Goal: Information Seeking & Learning: Compare options

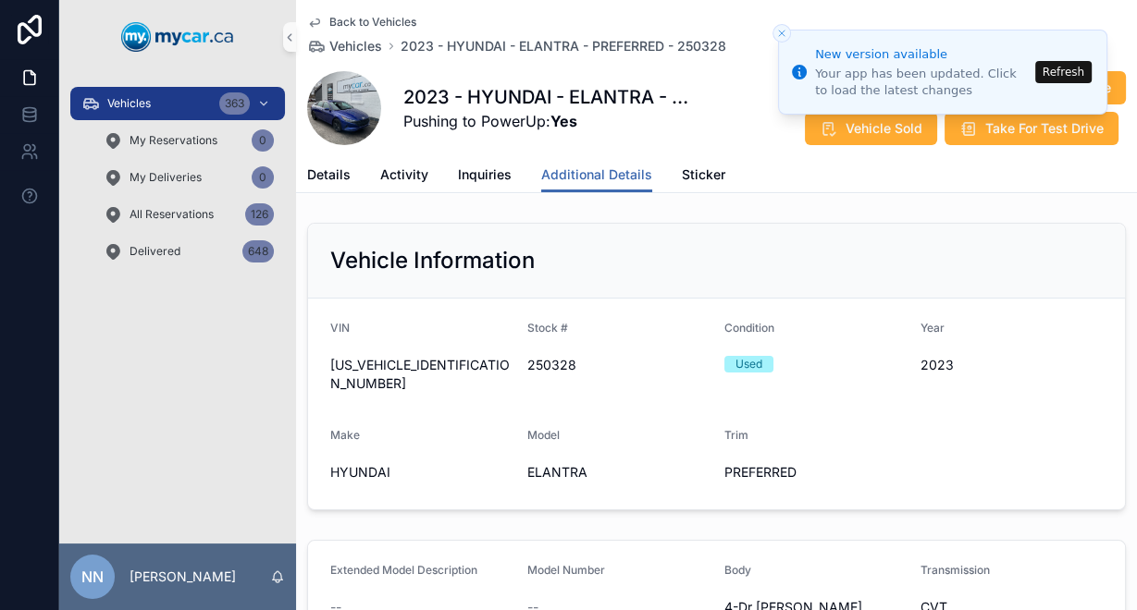
click at [320, 16] on icon "scrollable content" at bounding box center [314, 22] width 15 height 15
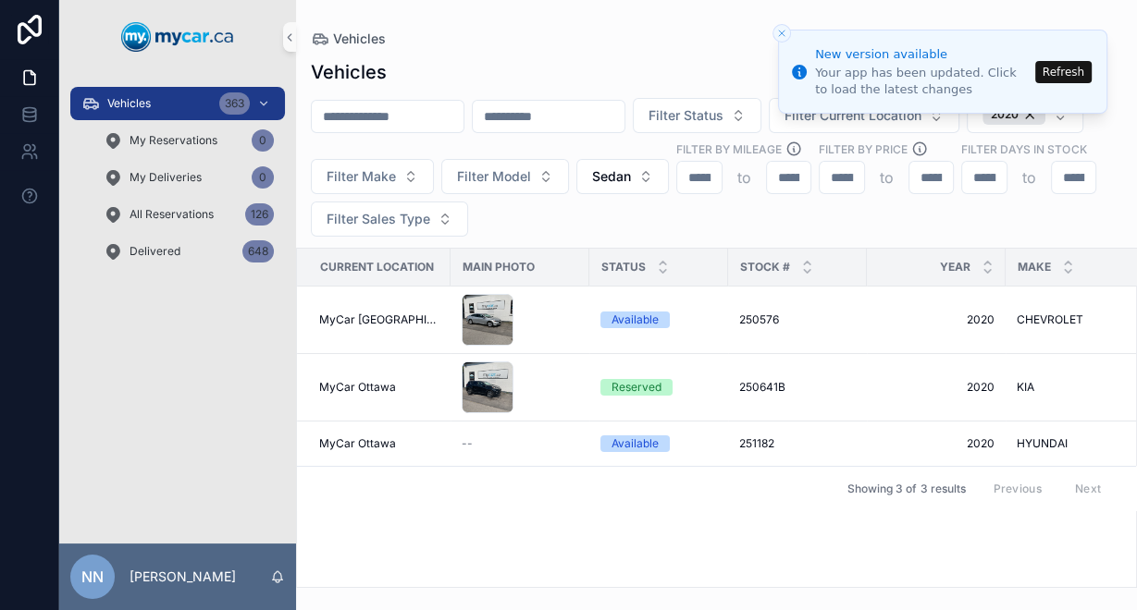
click at [1039, 78] on li "New version available Your app has been updated. Click to load the latest chang…" at bounding box center [942, 72] width 329 height 84
click at [1063, 66] on button "Refresh" at bounding box center [1063, 72] width 56 height 22
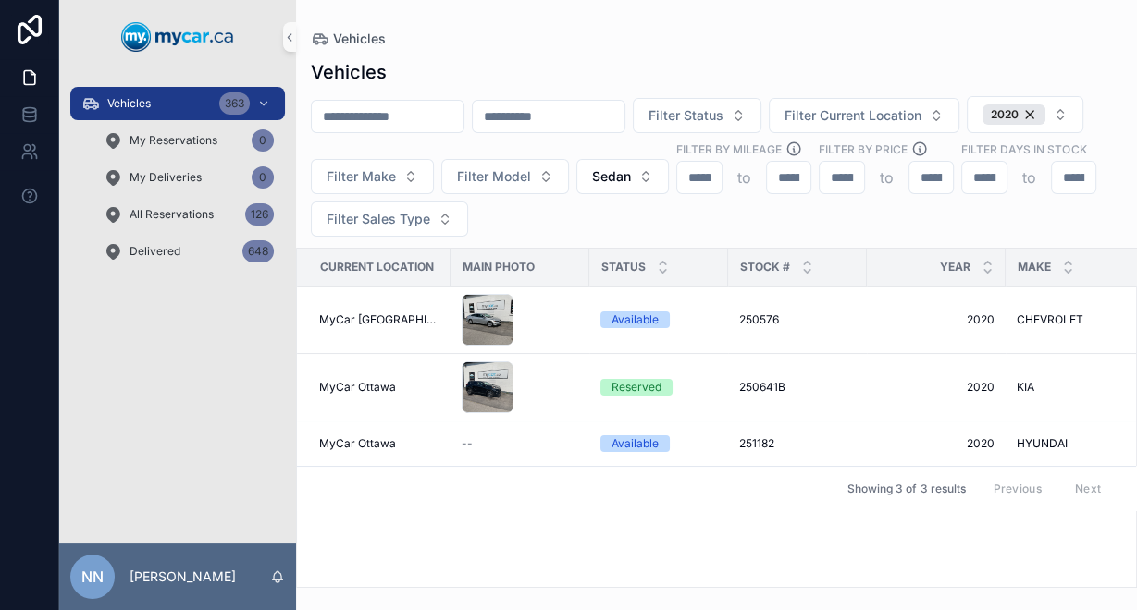
click at [406, 109] on input "scrollable content" at bounding box center [388, 117] width 152 height 26
paste input "******"
type input "******"
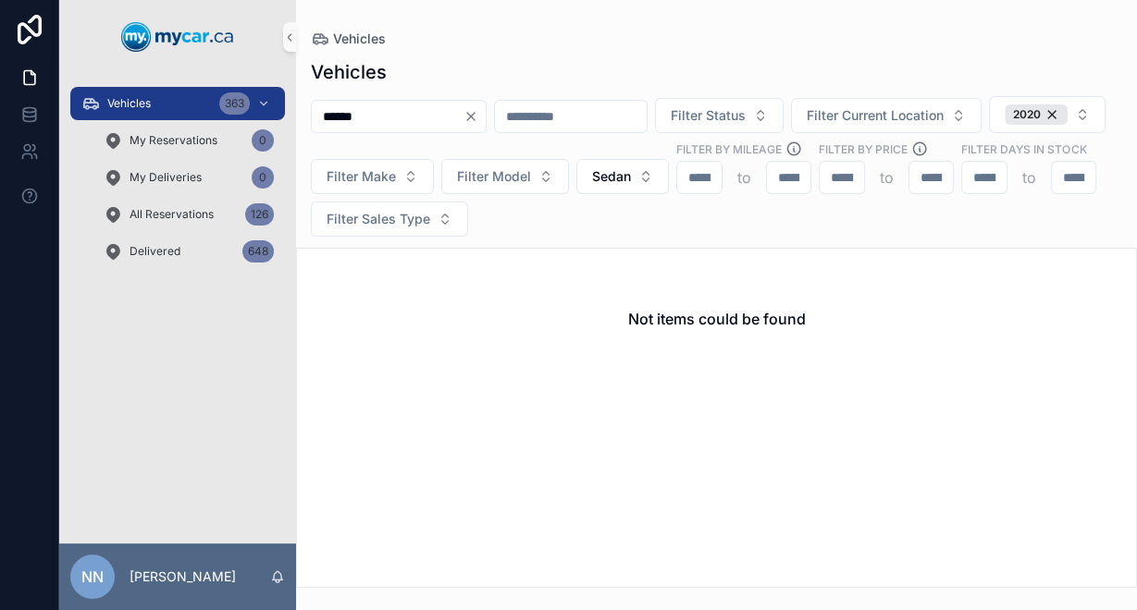
click at [478, 117] on icon "Clear" at bounding box center [470, 116] width 15 height 15
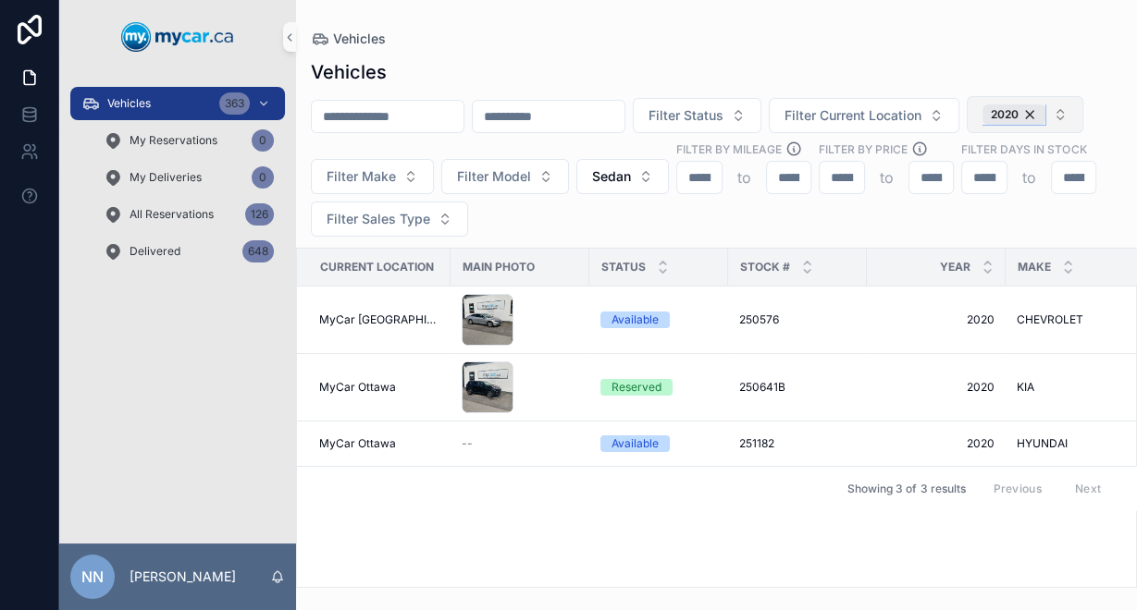
drag, startPoint x: 375, startPoint y: 173, endPoint x: 396, endPoint y: 183, distance: 23.6
click at [982, 125] on div "2020" at bounding box center [1013, 114] width 63 height 20
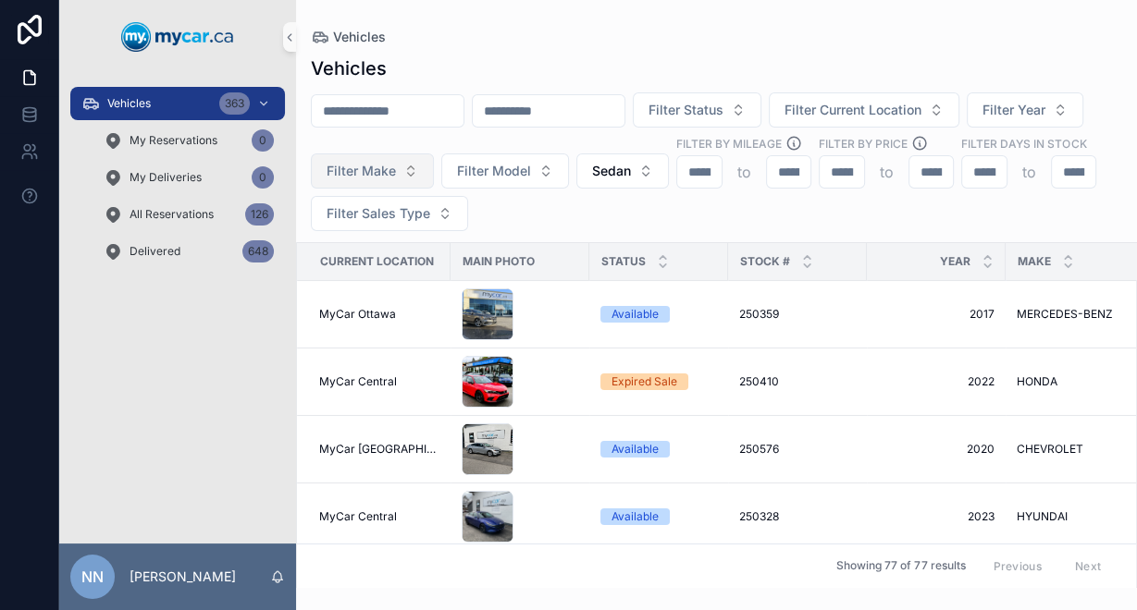
click at [396, 163] on span "Filter Make" at bounding box center [360, 171] width 69 height 18
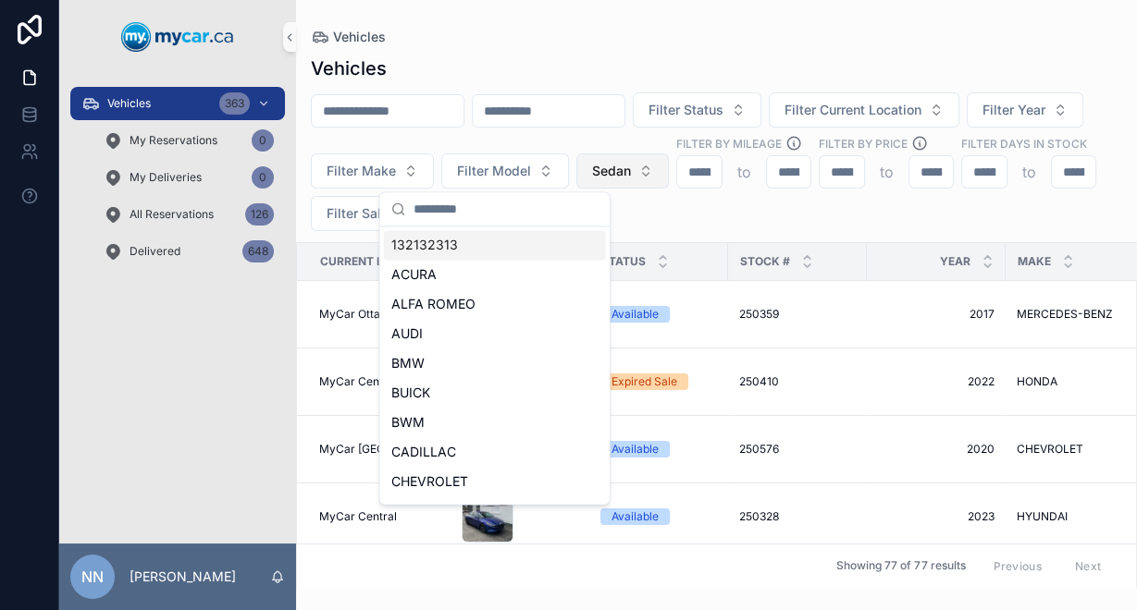
click at [631, 175] on span "Sedan" at bounding box center [611, 171] width 39 height 18
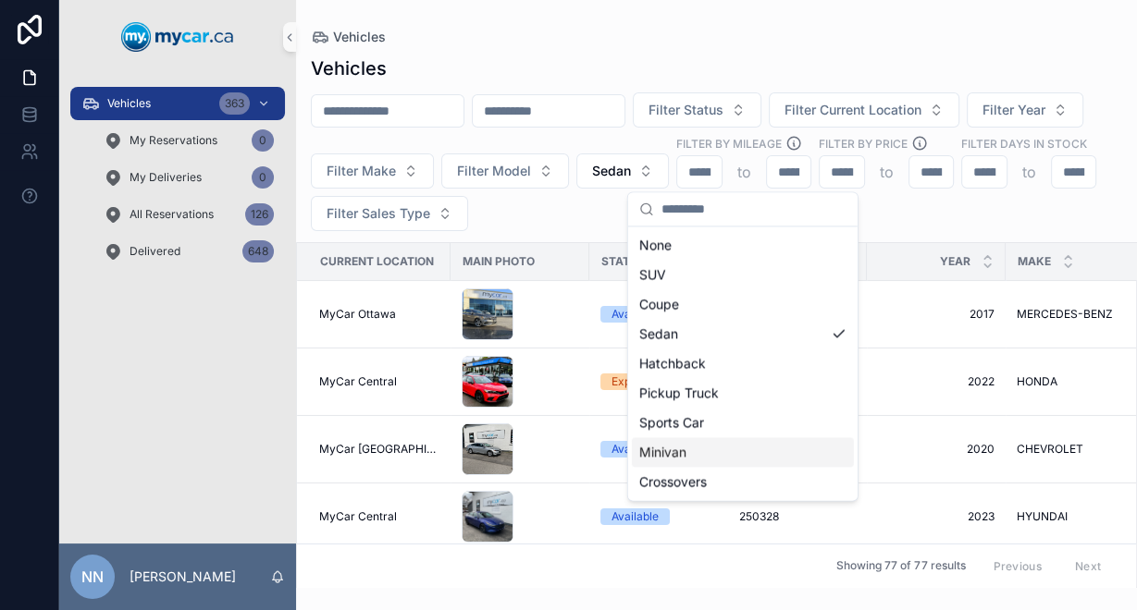
click at [754, 459] on div "Minivan" at bounding box center [743, 452] width 222 height 30
